Goal: Task Accomplishment & Management: Use online tool/utility

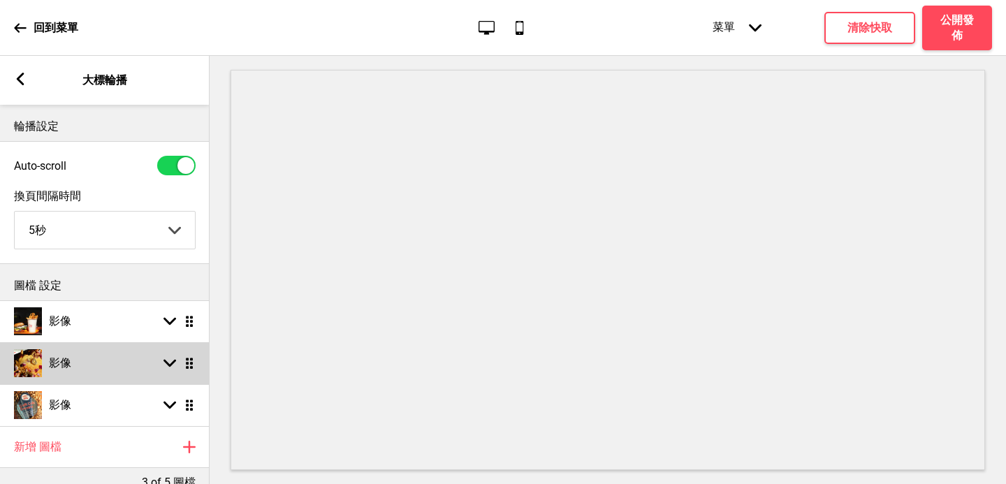
click at [80, 373] on div "影像 箭頭down 拖曳" at bounding box center [104, 363] width 209 height 42
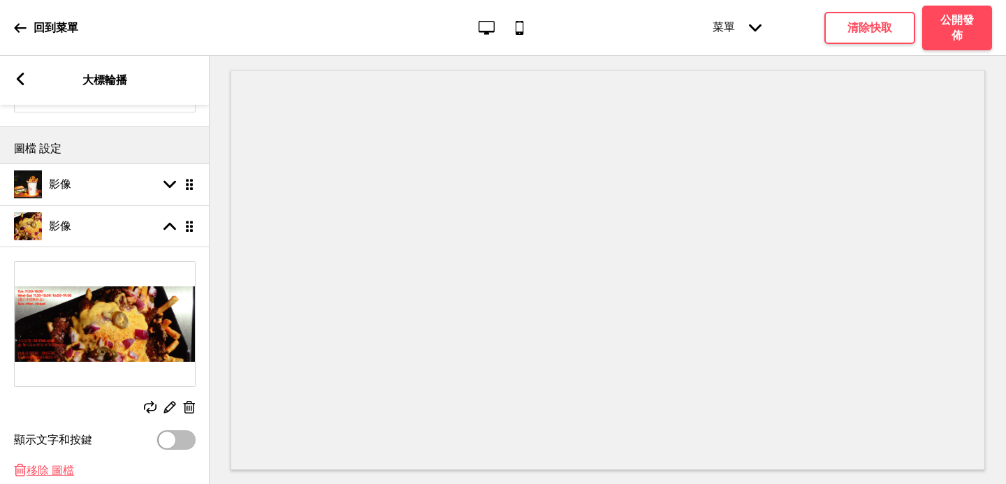
scroll to position [140, 0]
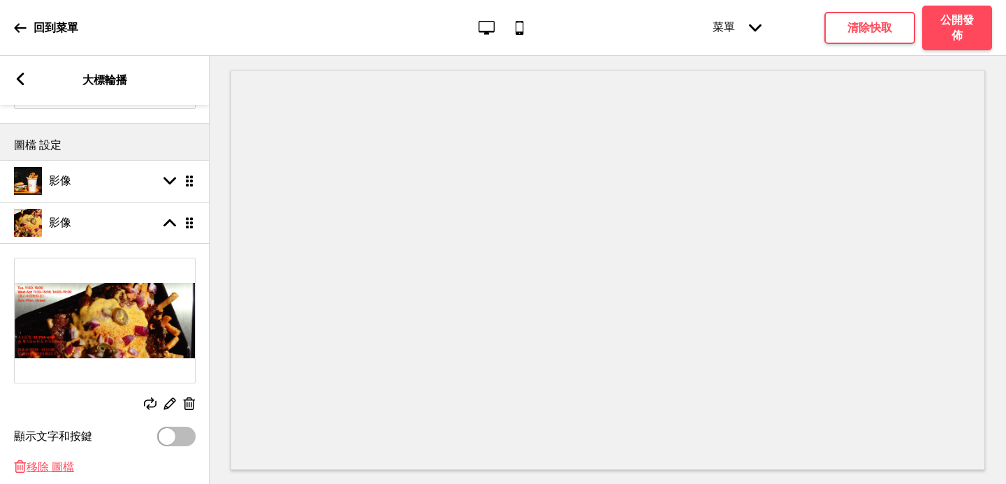
click at [151, 408] on icon at bounding box center [150, 403] width 13 height 13
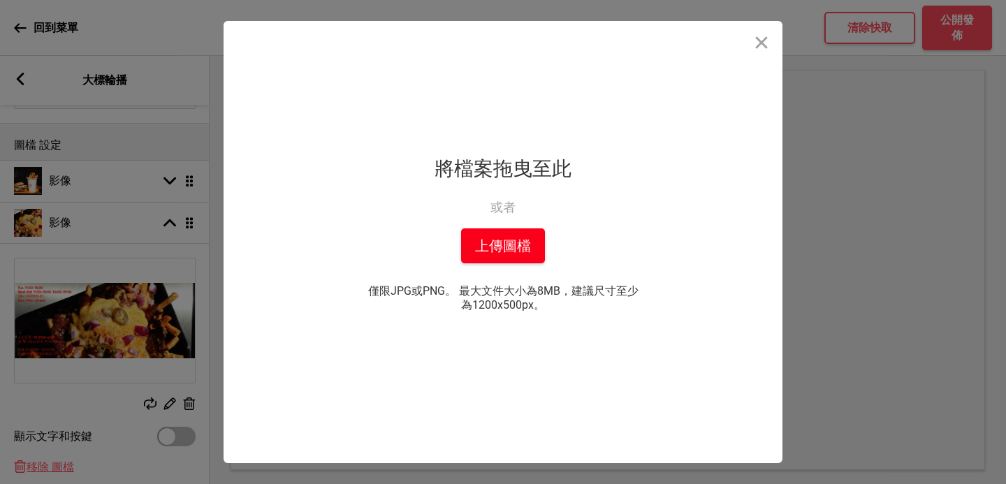
click at [517, 241] on button "上傳圖檔" at bounding box center [503, 245] width 84 height 35
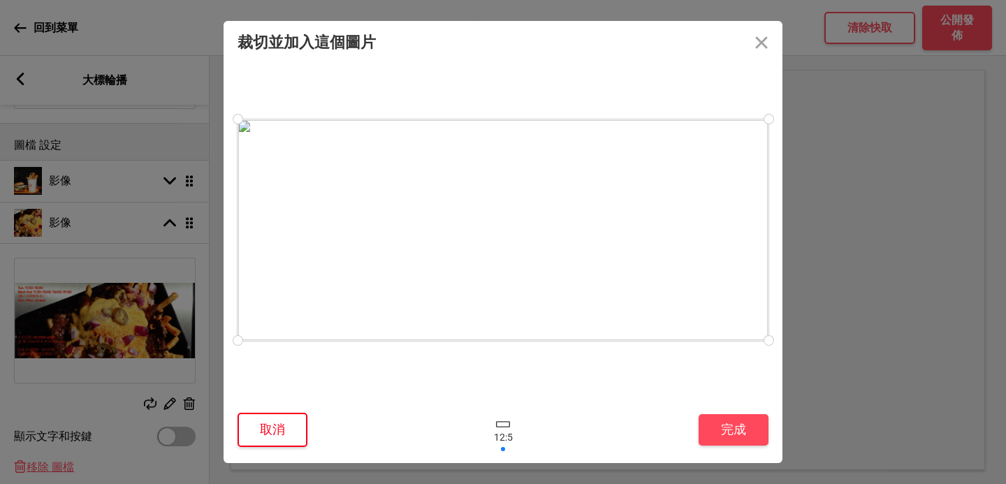
click at [277, 441] on button "取消" at bounding box center [272, 430] width 70 height 34
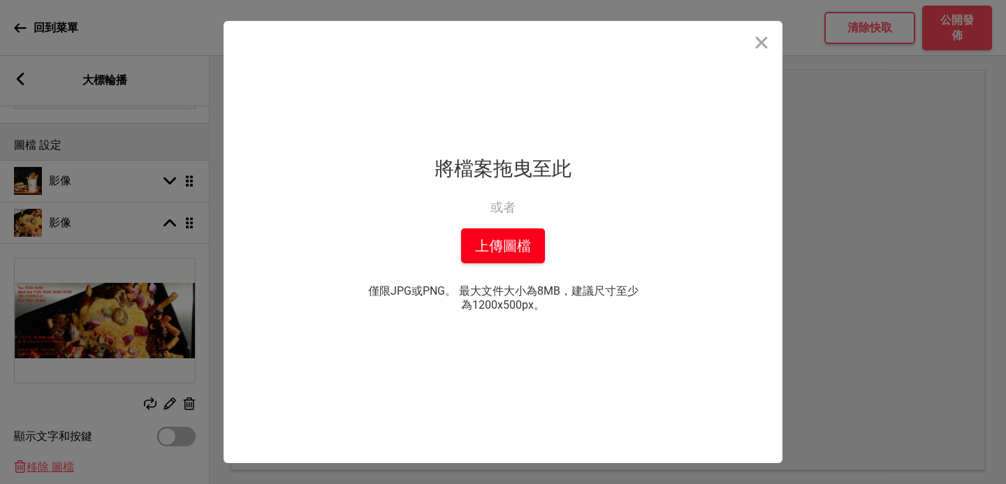
click at [520, 239] on button "上傳圖檔" at bounding box center [503, 245] width 84 height 35
click at [506, 248] on button "上傳圖檔" at bounding box center [503, 245] width 84 height 35
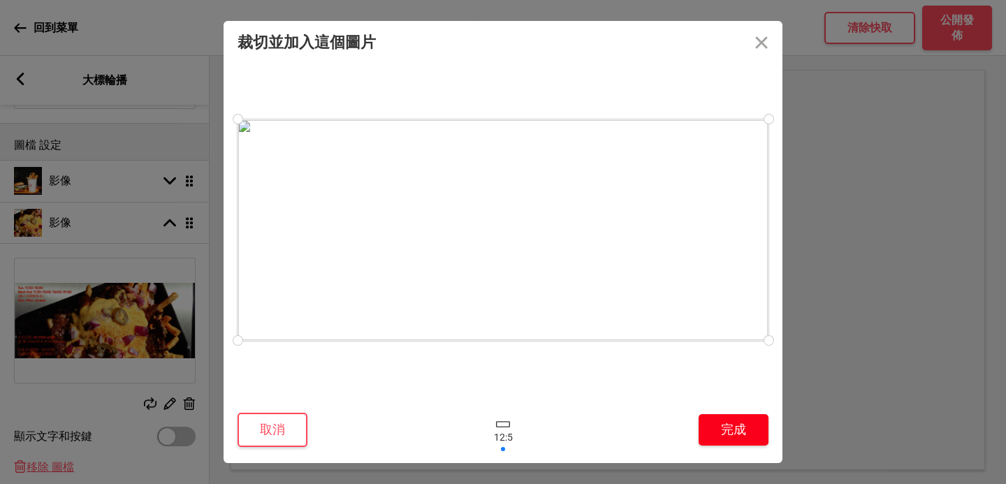
click at [723, 425] on button "完成" at bounding box center [733, 429] width 70 height 31
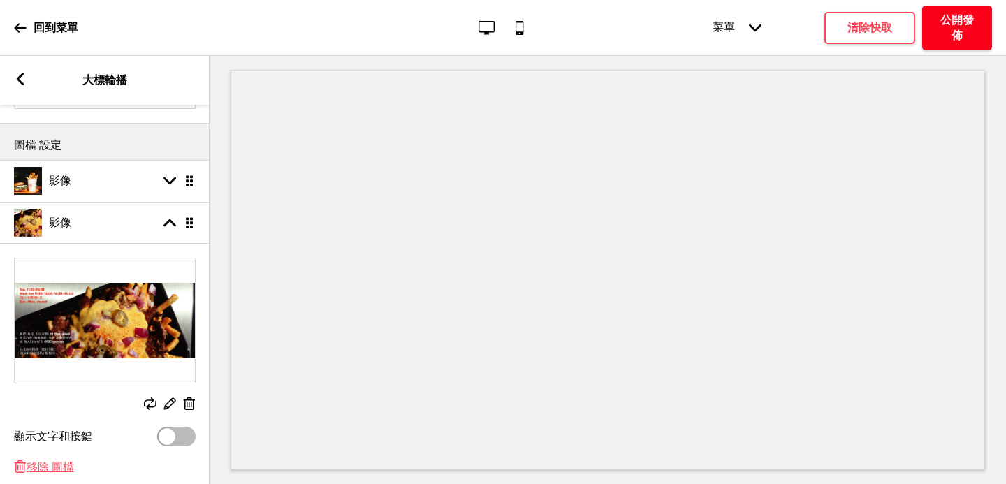
click at [957, 33] on h4 "公開發佈" at bounding box center [957, 28] width 42 height 31
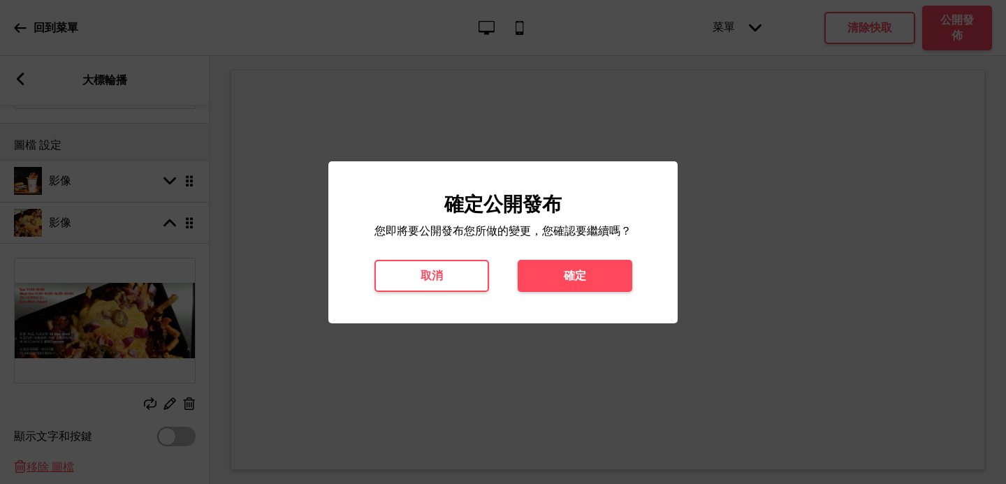
click at [599, 279] on button "確定" at bounding box center [574, 276] width 115 height 32
